Goal: Information Seeking & Learning: Learn about a topic

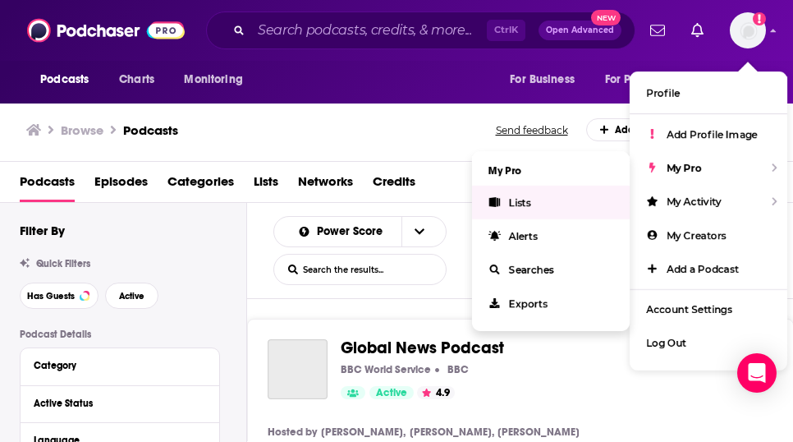
click at [534, 214] on link "Lists" at bounding box center [551, 203] width 158 height 34
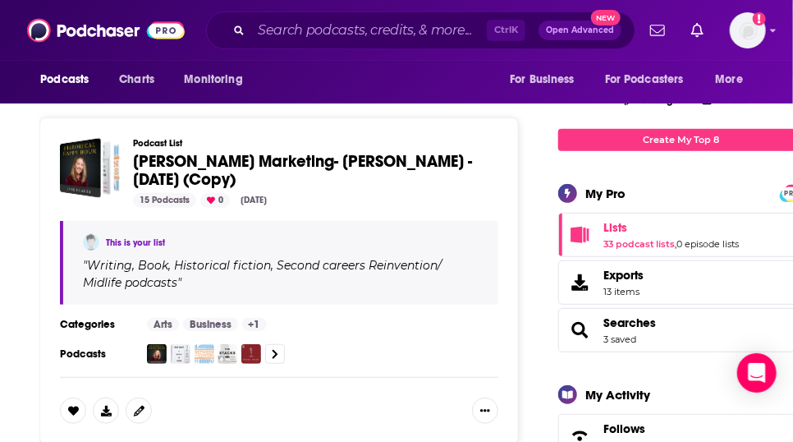
scroll to position [230, 0]
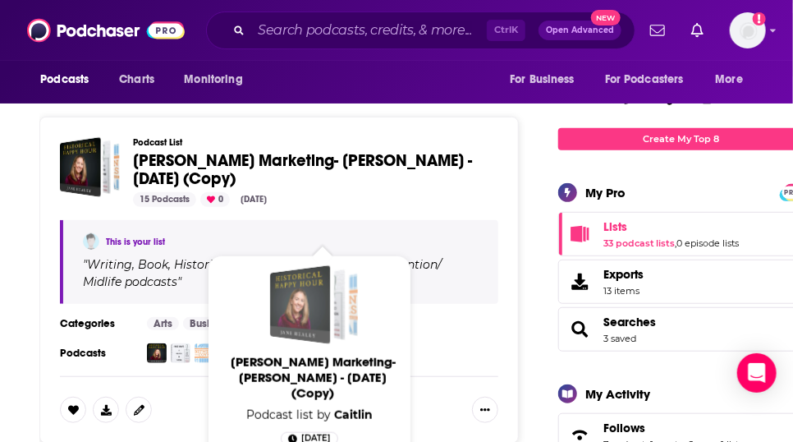
click at [299, 299] on div "Caitlin Hamilton Marketing- Ginny Kubitz Moyer - August 15, 2025 (Copy)" at bounding box center [300, 304] width 61 height 79
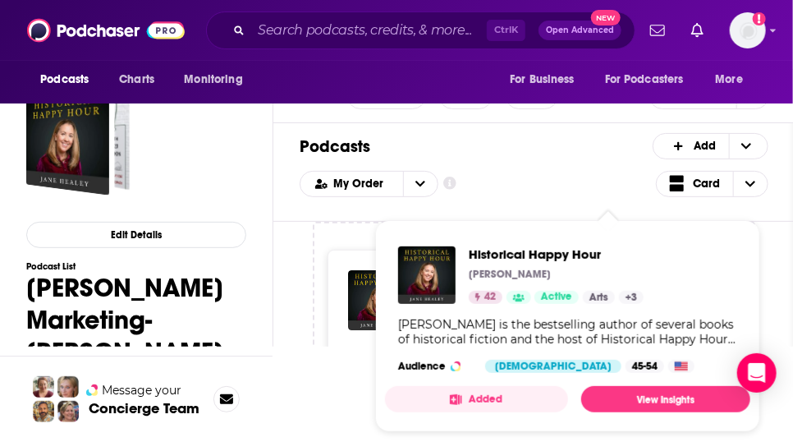
scroll to position [123, 0]
click at [466, 210] on span "Historical Happy Hour [PERSON_NAME] 42 Active Categories Arts + 3 Arts + 3 [PER…" at bounding box center [567, 326] width 385 height 232
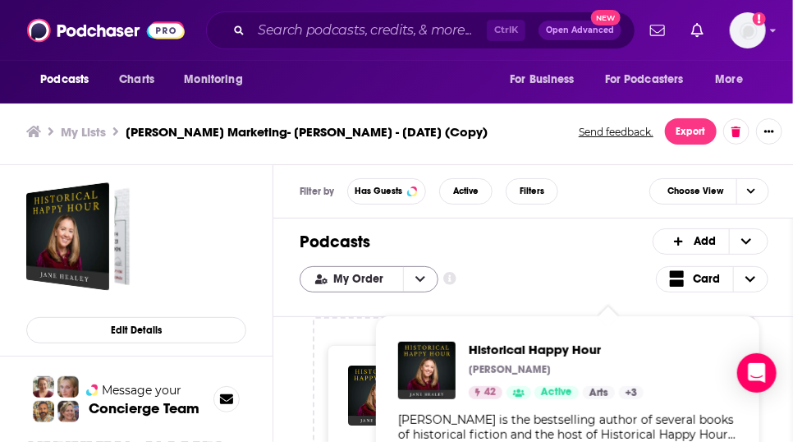
click at [472, 182] on div "Filter by Has Guests Active Filters Choose View Podcasts Add My Order Customize…" at bounding box center [534, 351] width 522 height 373
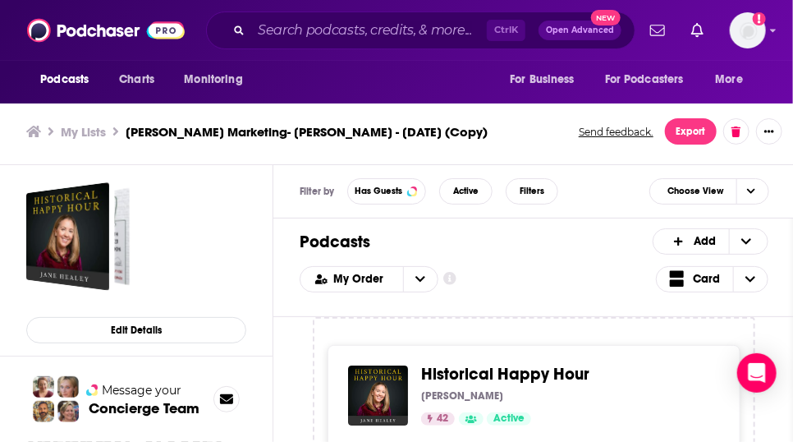
click at [105, 140] on h3 "My Lists" at bounding box center [83, 132] width 45 height 16
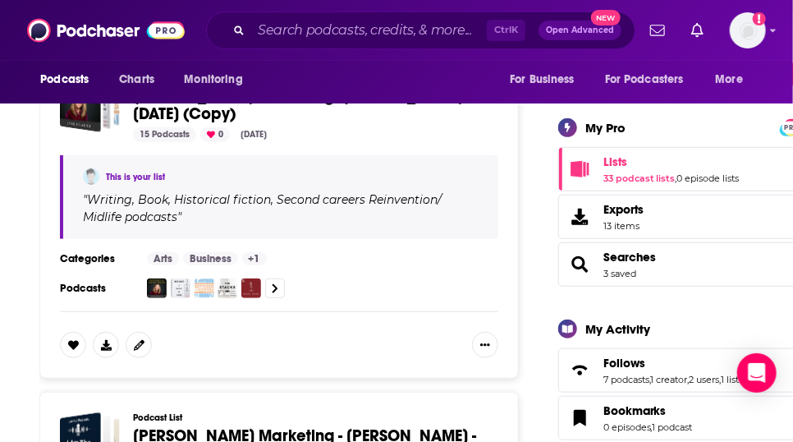
scroll to position [296, 0]
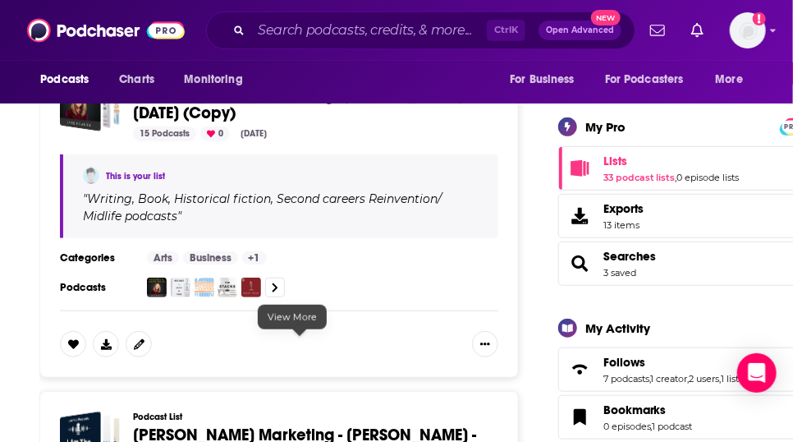
click at [278, 292] on icon at bounding box center [276, 286] width 6 height 9
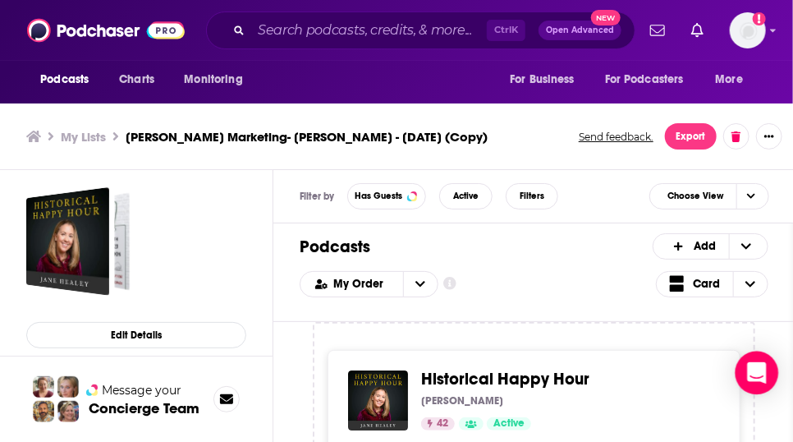
scroll to position [5, 0]
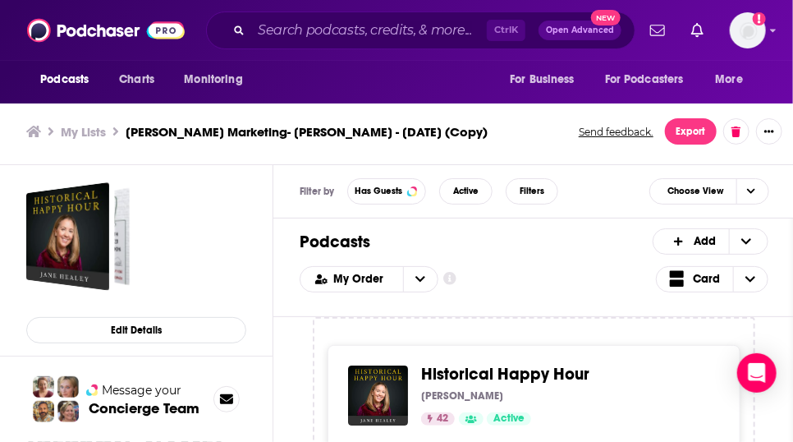
click at [100, 140] on h3 "My Lists" at bounding box center [83, 132] width 45 height 16
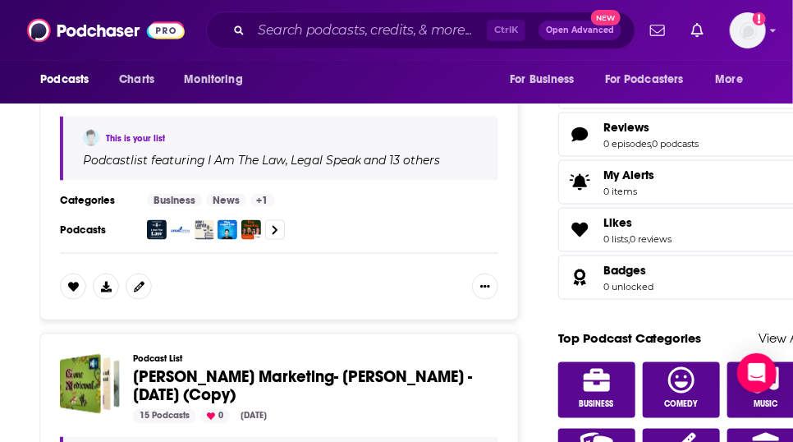
scroll to position [287, 0]
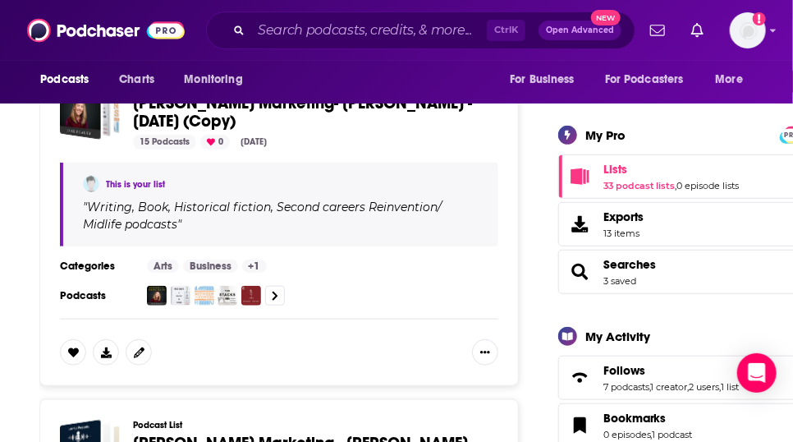
click at [154, 190] on link "This is your list" at bounding box center [135, 184] width 59 height 11
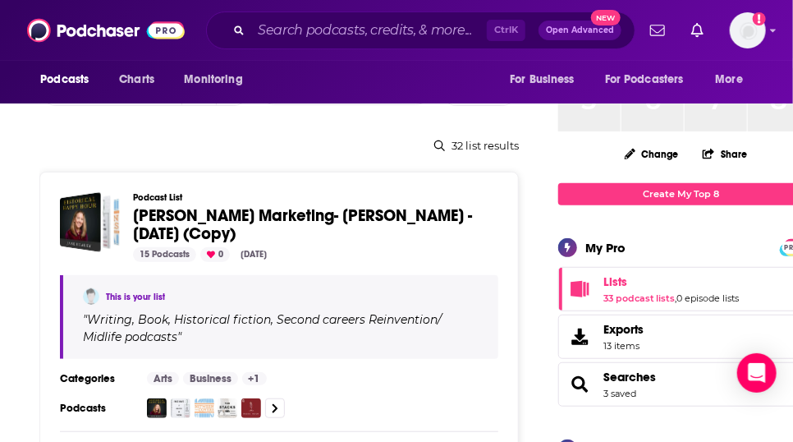
scroll to position [208, 0]
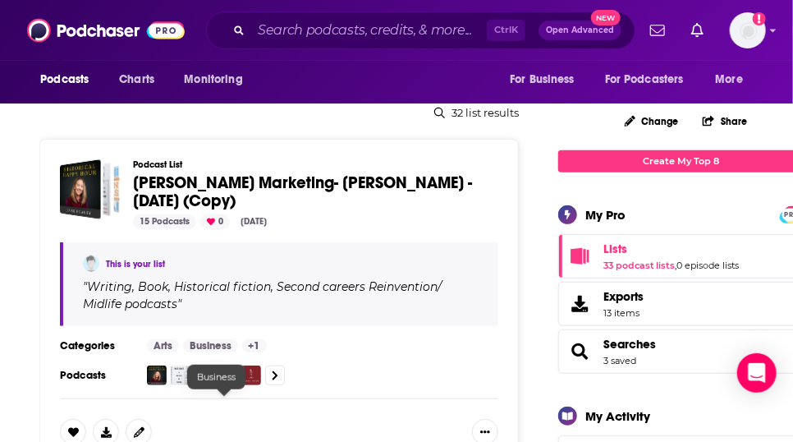
click at [213, 352] on link "Business" at bounding box center [210, 345] width 55 height 13
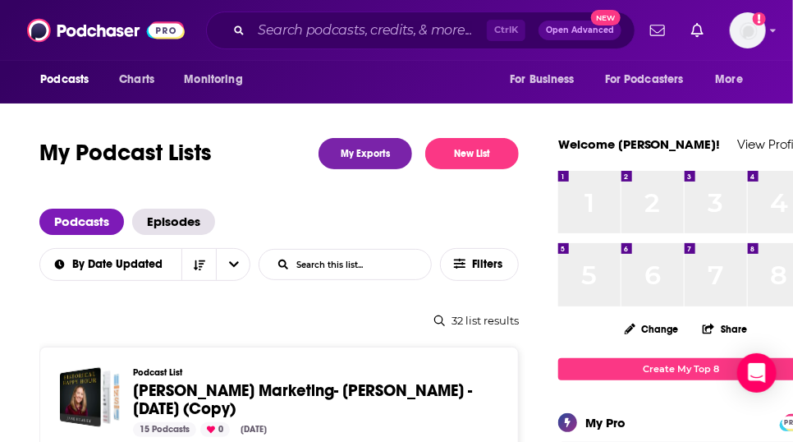
scroll to position [386, 0]
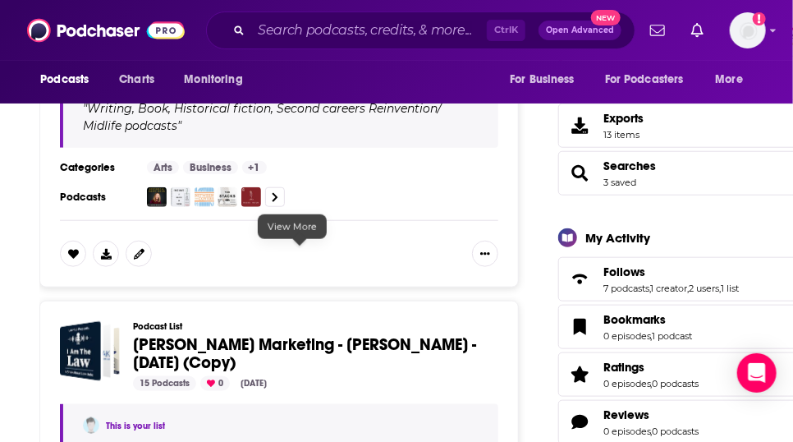
click at [278, 203] on icon at bounding box center [275, 197] width 7 height 11
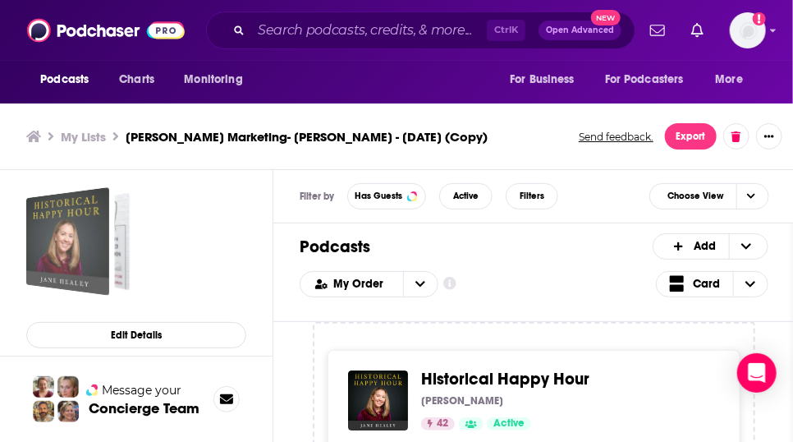
click at [130, 250] on div "Caitlin Hamilton Marketing- Ginny Kubitz Moyer - August 15, 2025 (Copy)" at bounding box center [93, 241] width 72 height 98
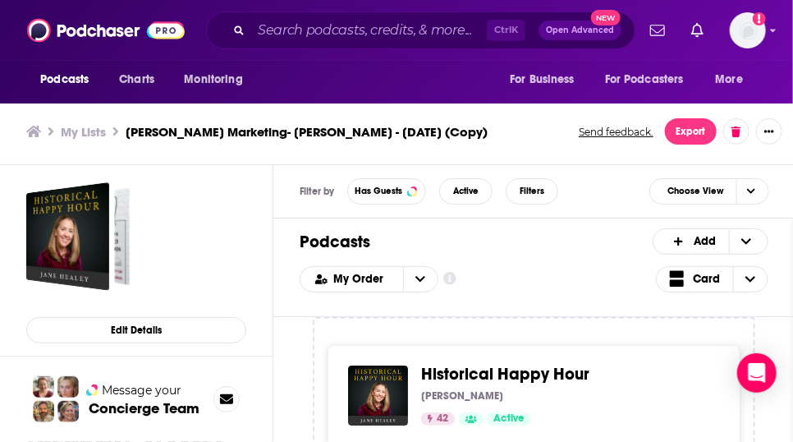
click at [457, 285] on icon "Show additional information" at bounding box center [449, 278] width 13 height 13
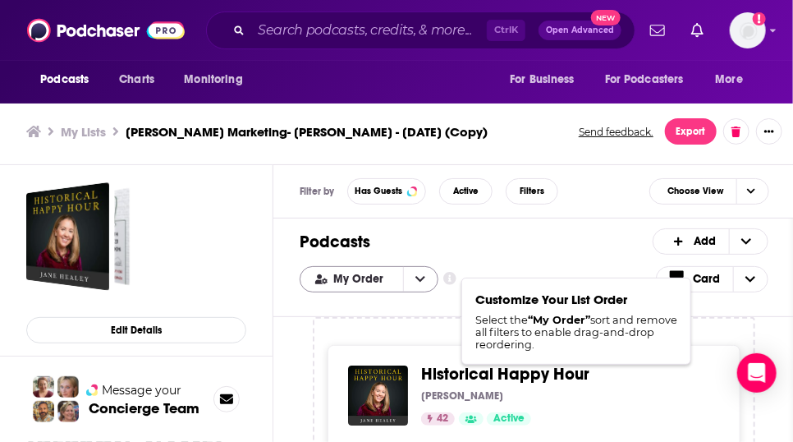
click at [425, 285] on icon "open menu" at bounding box center [420, 278] width 10 height 11
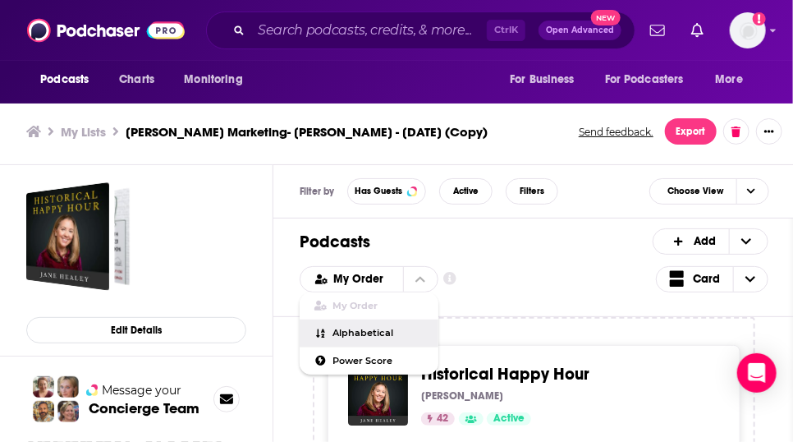
click at [402, 347] on div "Alphabetical" at bounding box center [369, 333] width 139 height 28
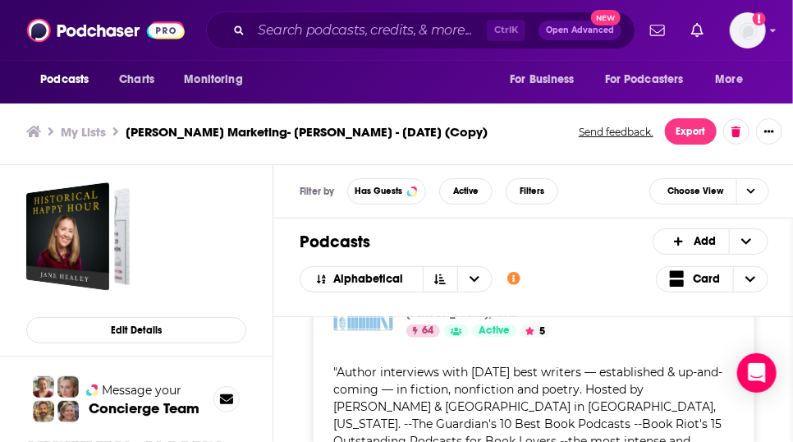
click at [420, 426] on div "Between The Covers : Conversations with Writers in Fiction, Nonfiction & Poetry…" at bounding box center [534, 442] width 443 height 384
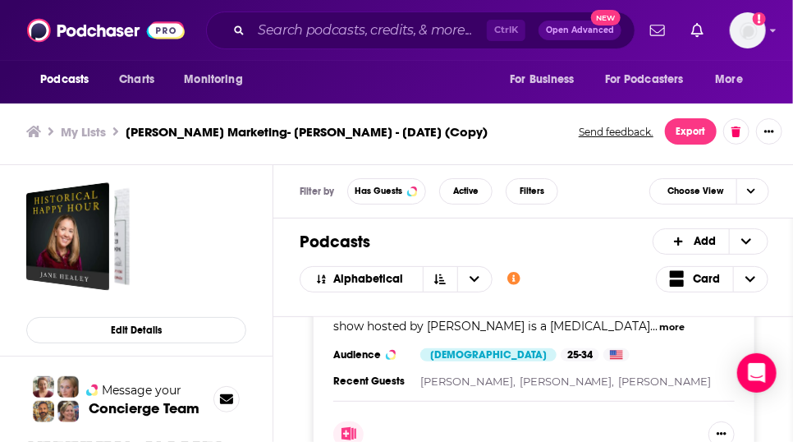
scroll to position [1442, 0]
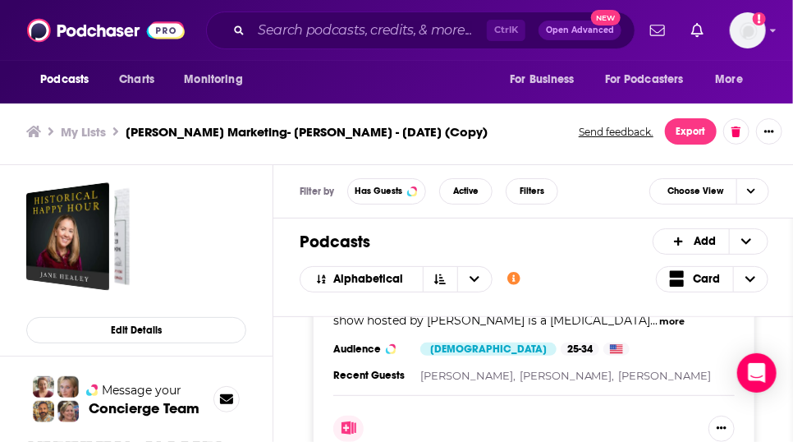
click at [486, 329] on div "" First Draft: A Dialogue on Writing is a weekly show featuring in-depth interv…" at bounding box center [534, 286] width 402 height 86
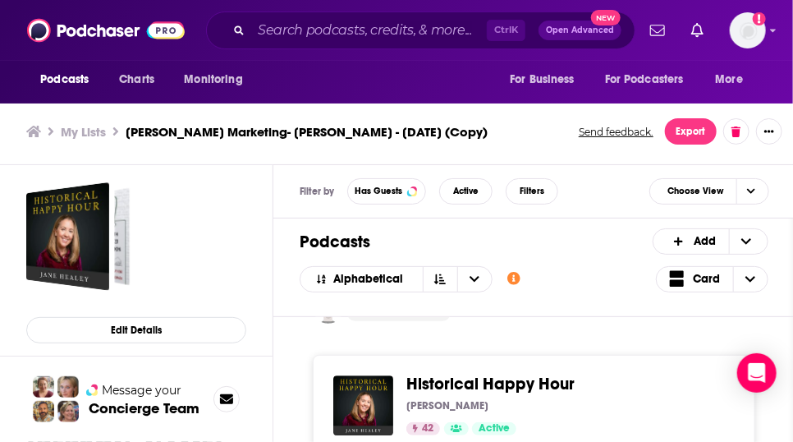
click at [463, 264] on div at bounding box center [534, 240] width 402 height 47
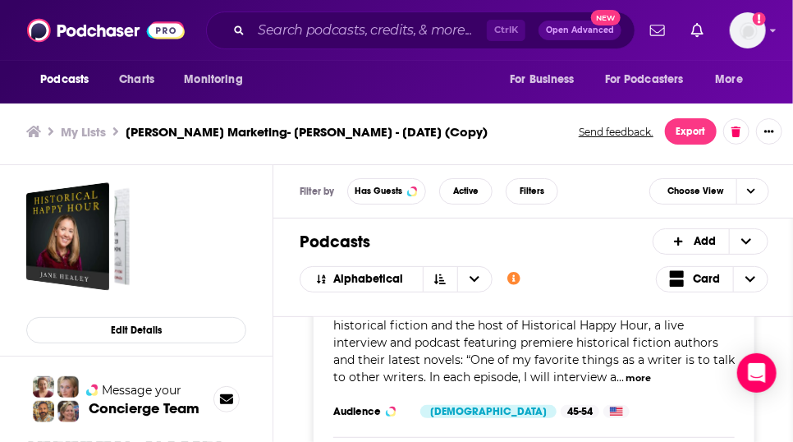
scroll to position [1819, 0]
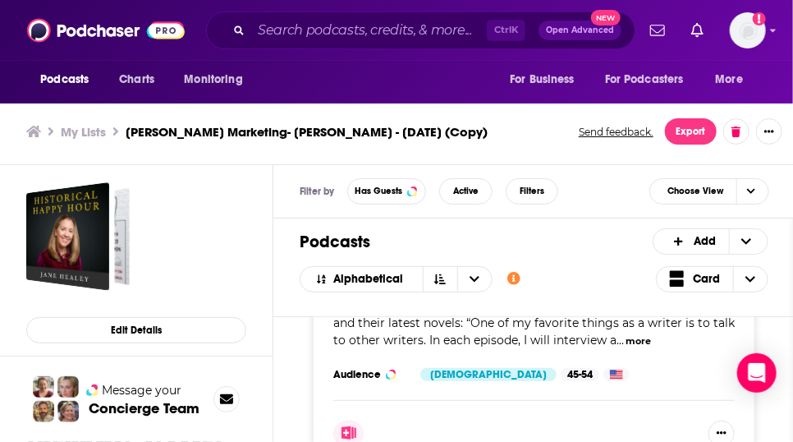
click at [393, 236] on img "Historical Happy Hour" at bounding box center [363, 207] width 60 height 60
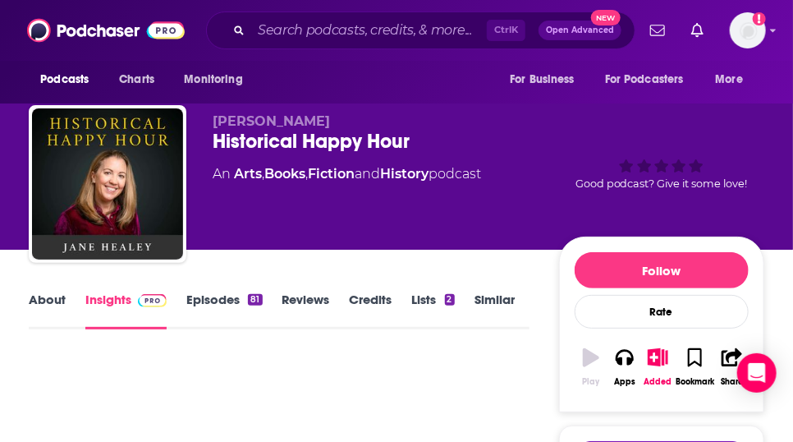
scroll to position [338, 0]
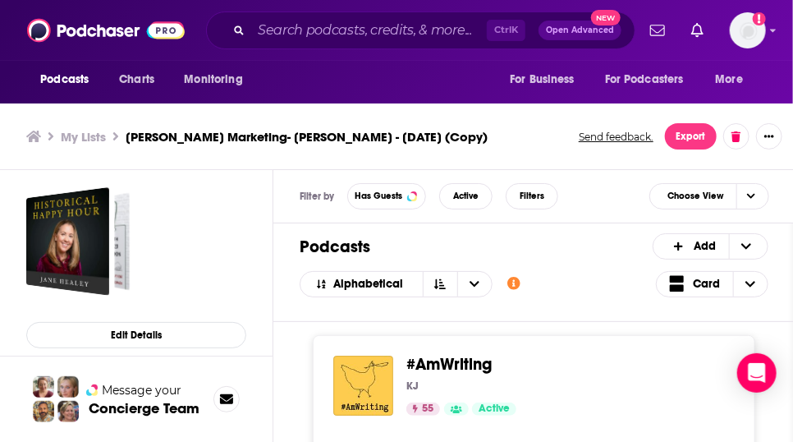
scroll to position [5, 0]
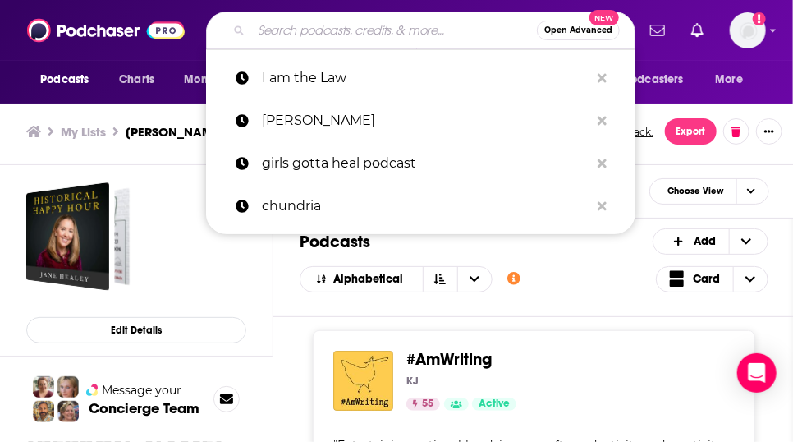
click at [289, 32] on input "Search podcasts, credits, & more..." at bounding box center [394, 30] width 286 height 26
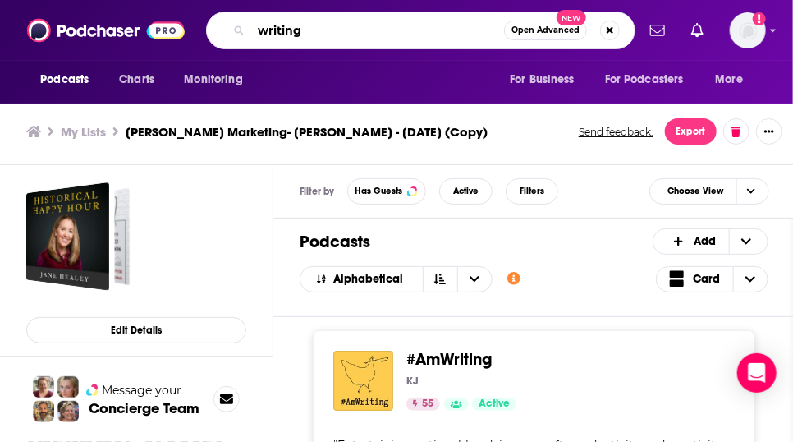
type input "writing"
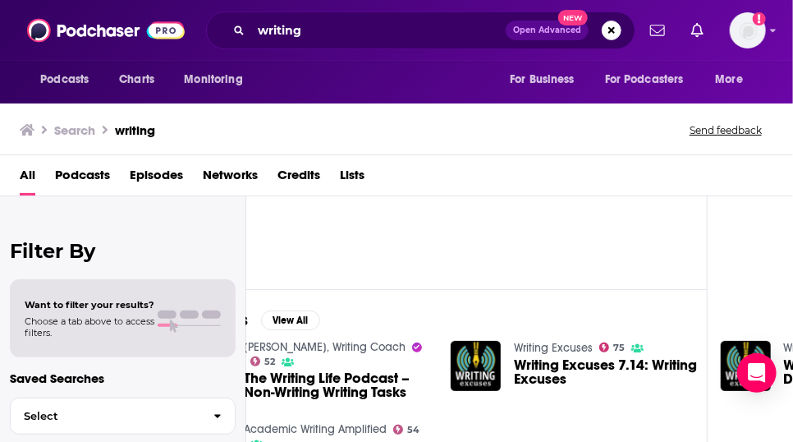
scroll to position [12, 0]
click at [320, 330] on button "View All" at bounding box center [290, 320] width 59 height 20
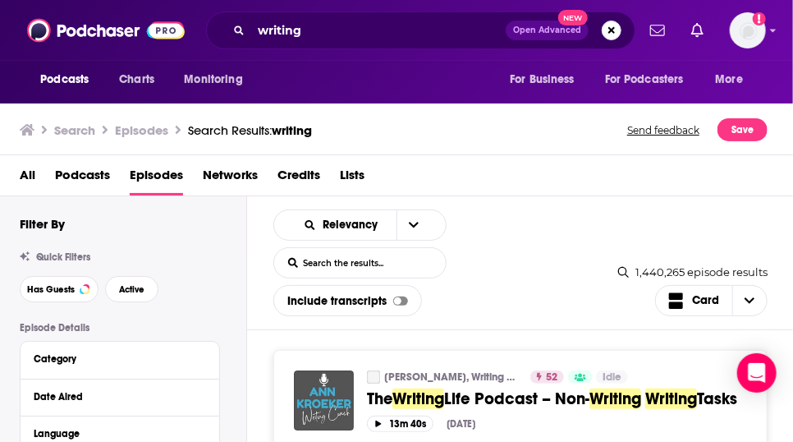
scroll to position [12, 0]
click at [502, 383] on link "[PERSON_NAME], Writing Coach" at bounding box center [451, 376] width 135 height 13
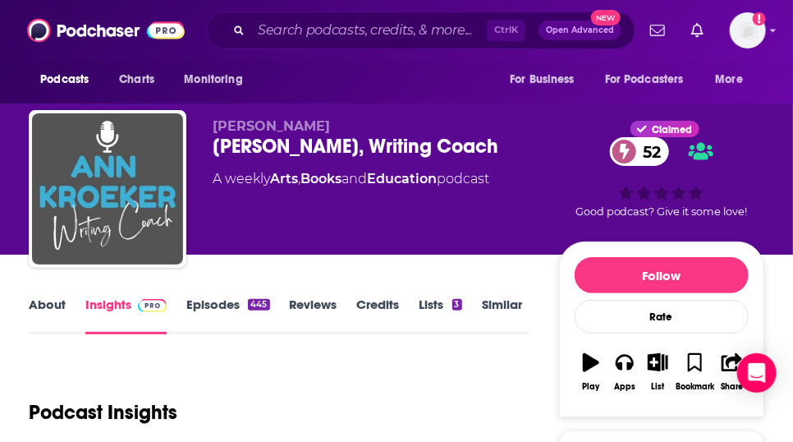
click at [66, 332] on link "About" at bounding box center [47, 315] width 37 height 38
